Goal: Obtain resource: Obtain resource

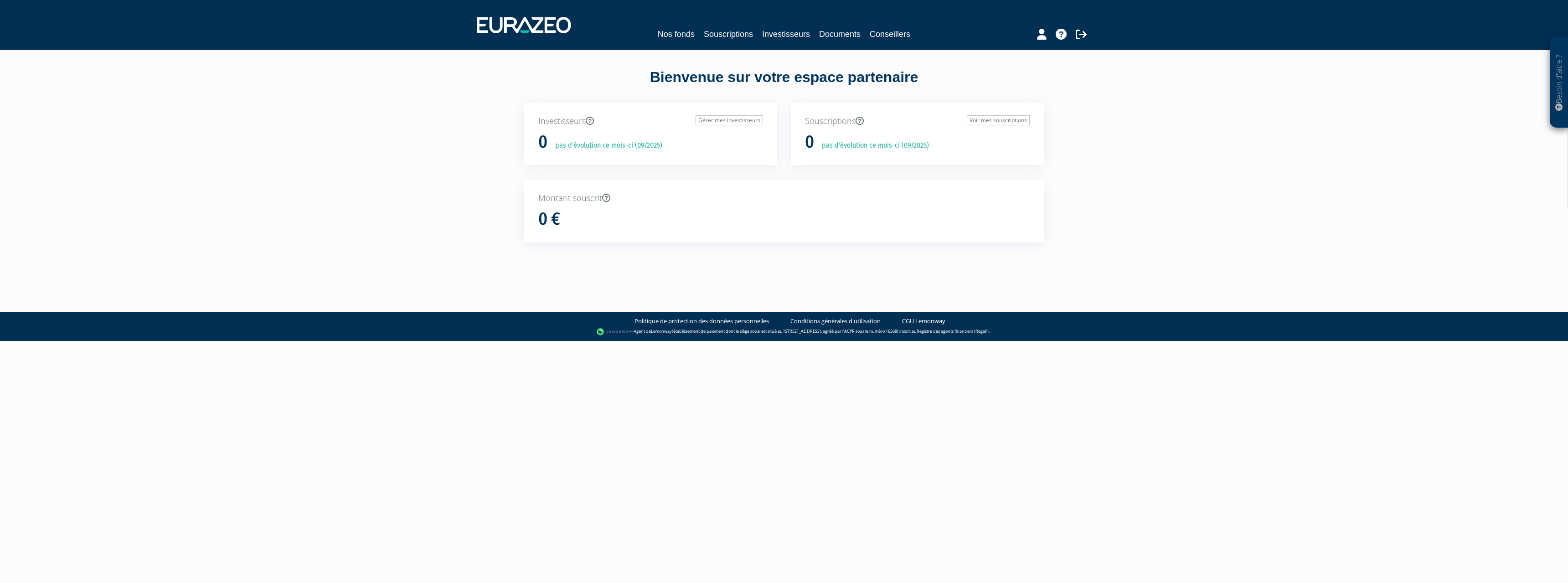
click at [678, 41] on div "Nos fonds Souscriptions Investisseurs Documents Conseillers" at bounding box center [784, 24] width 629 height 33
click at [682, 33] on link "Nos fonds" at bounding box center [676, 34] width 37 height 13
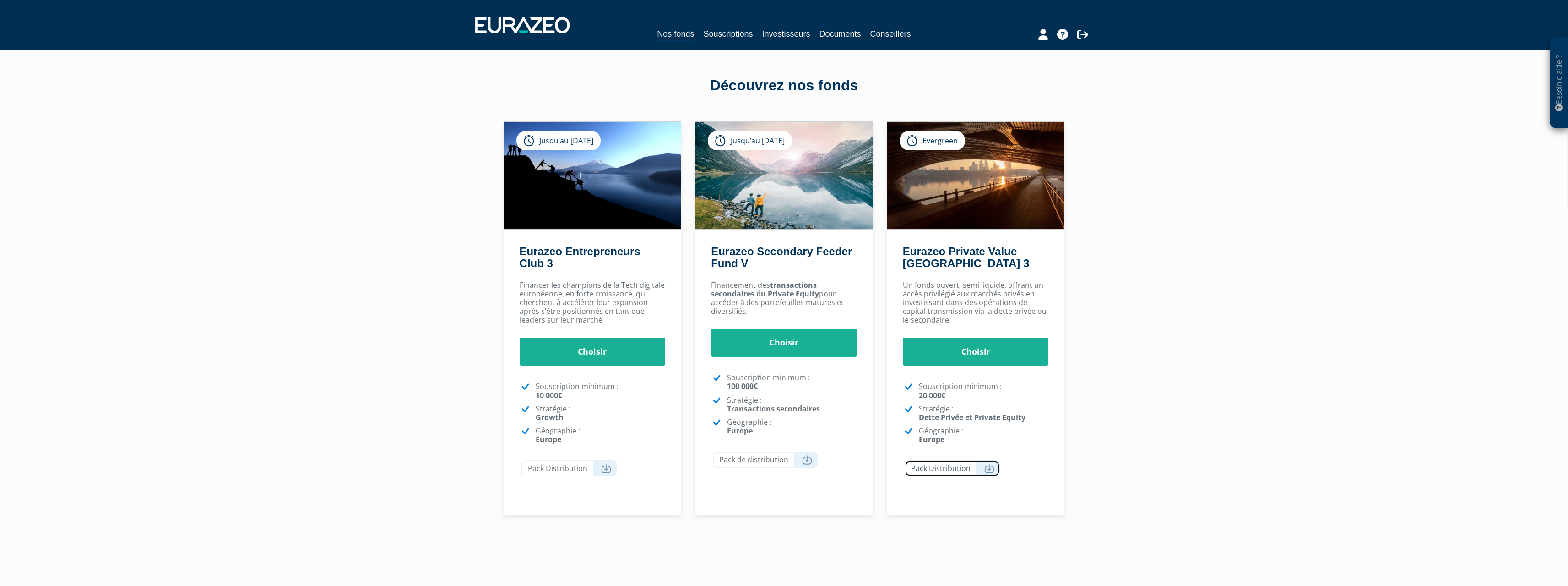
click at [985, 468] on icon at bounding box center [989, 469] width 10 height 9
click at [668, 32] on link "Nos fonds" at bounding box center [675, 34] width 37 height 14
click at [970, 346] on link "Choisir" at bounding box center [976, 352] width 146 height 28
